Goal: Task Accomplishment & Management: Manage account settings

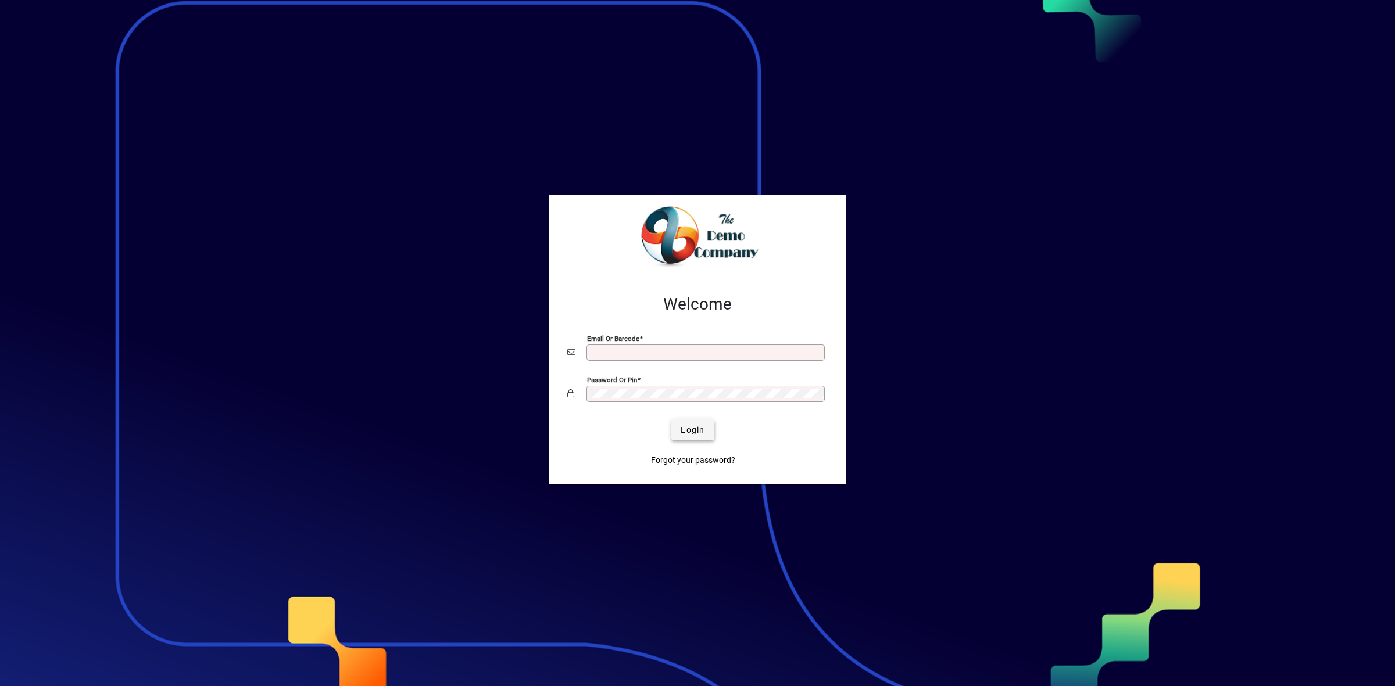
type input "**********"
click at [693, 428] on span "Login" at bounding box center [693, 430] width 24 height 12
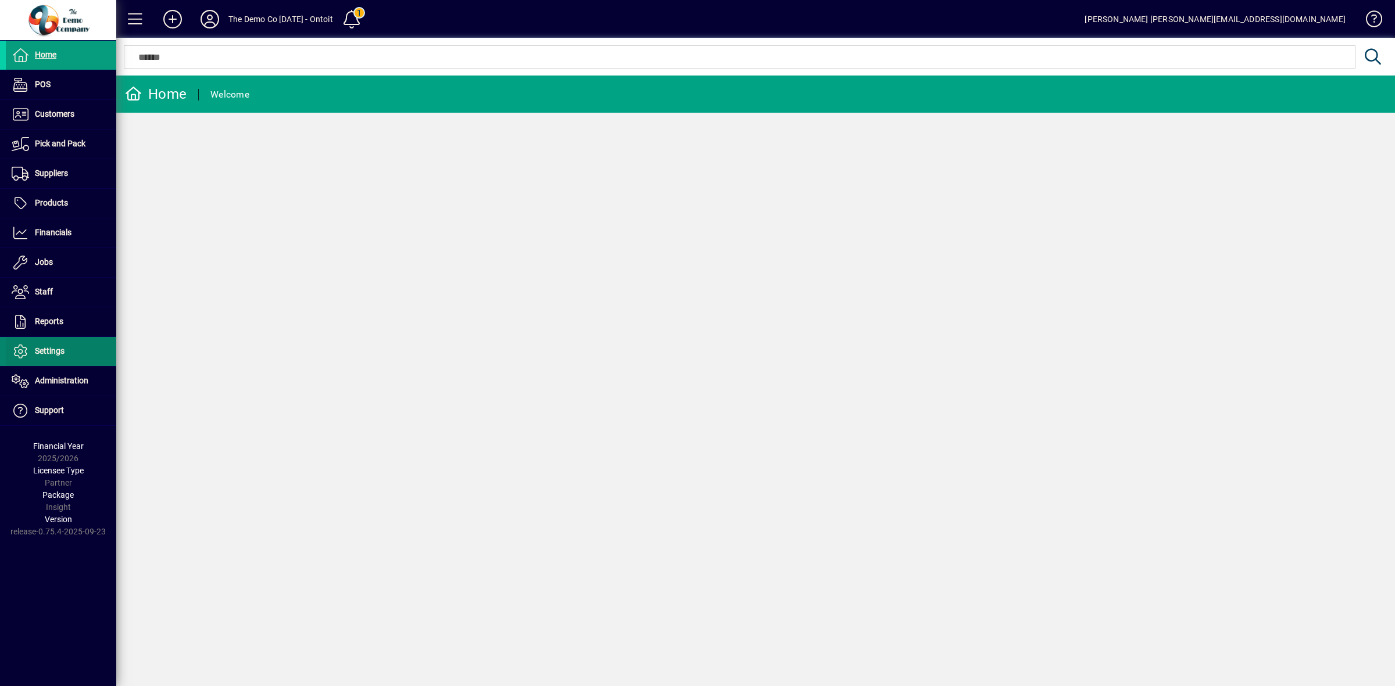
click at [45, 347] on span "Settings" at bounding box center [50, 350] width 30 height 9
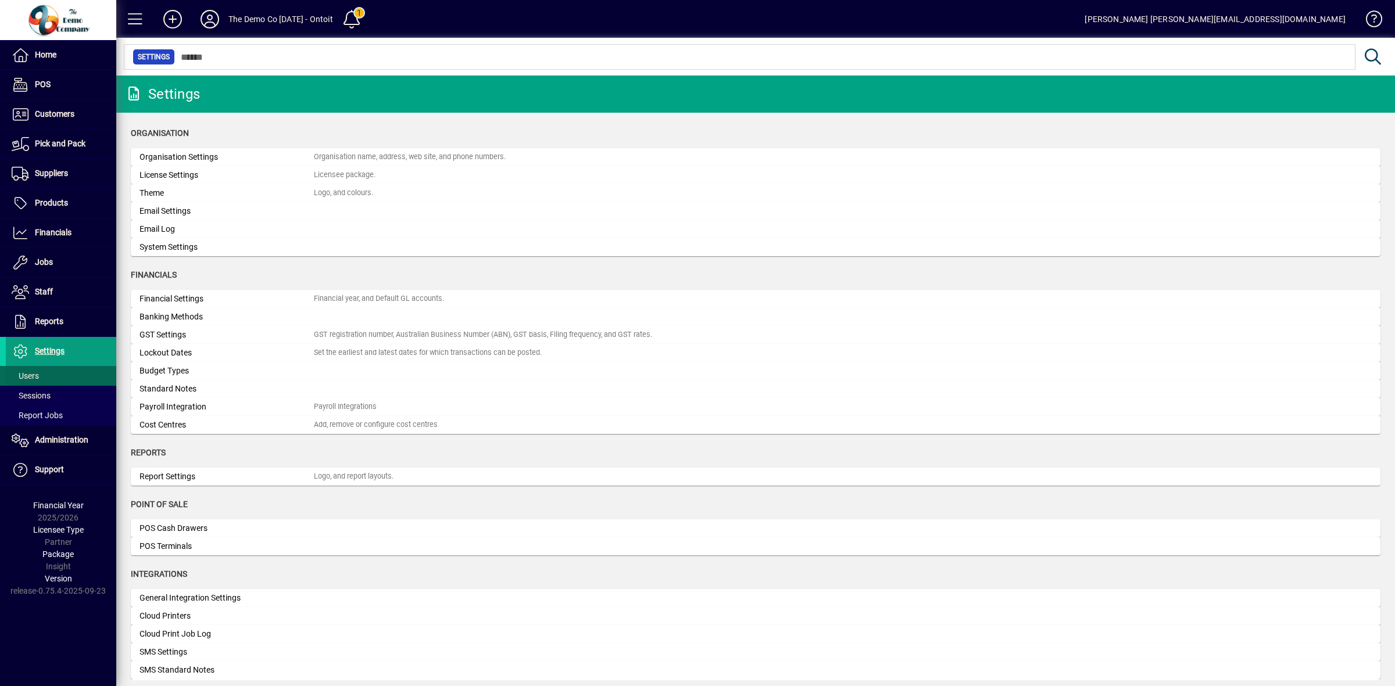
click at [30, 371] on span "Users" at bounding box center [22, 376] width 33 height 12
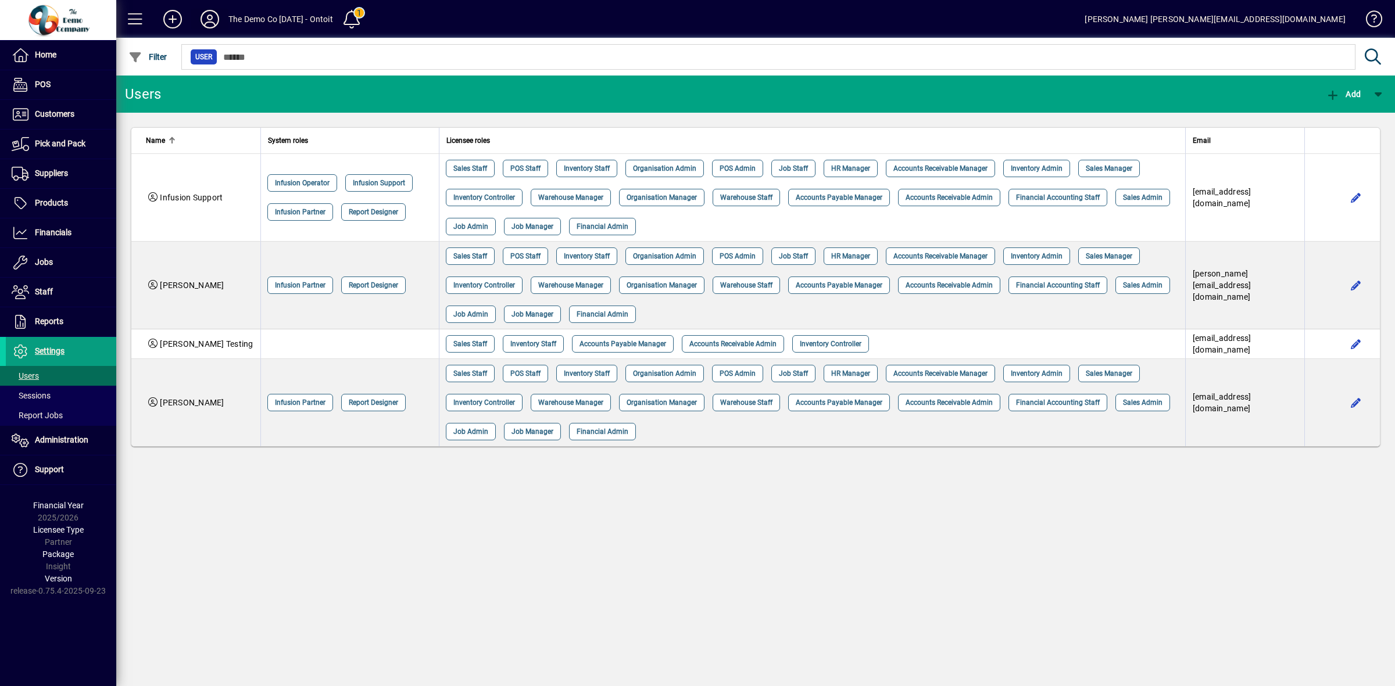
click at [209, 16] on icon at bounding box center [209, 19] width 23 height 19
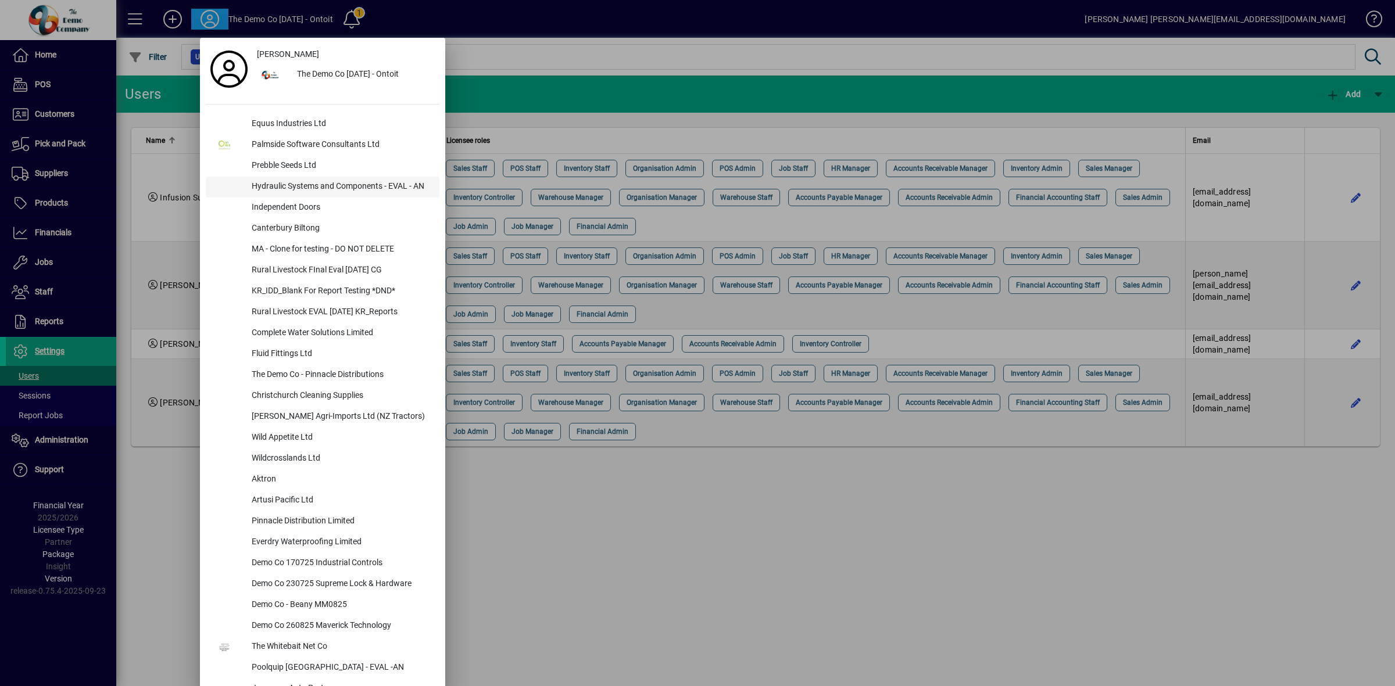
click at [299, 186] on div "Hydraulic Systems and Components - EVAL - AN" at bounding box center [340, 187] width 197 height 21
